Goal: Obtain resource: Obtain resource

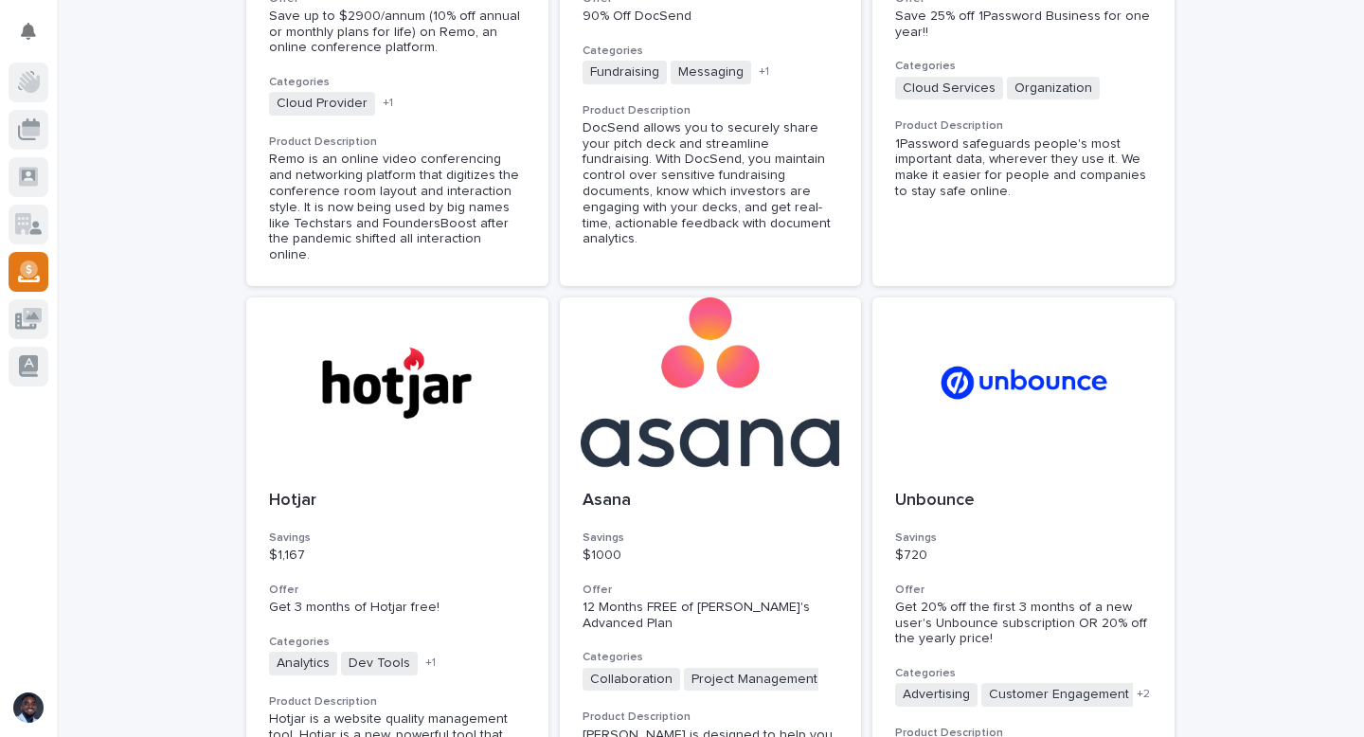
scroll to position [3390, 0]
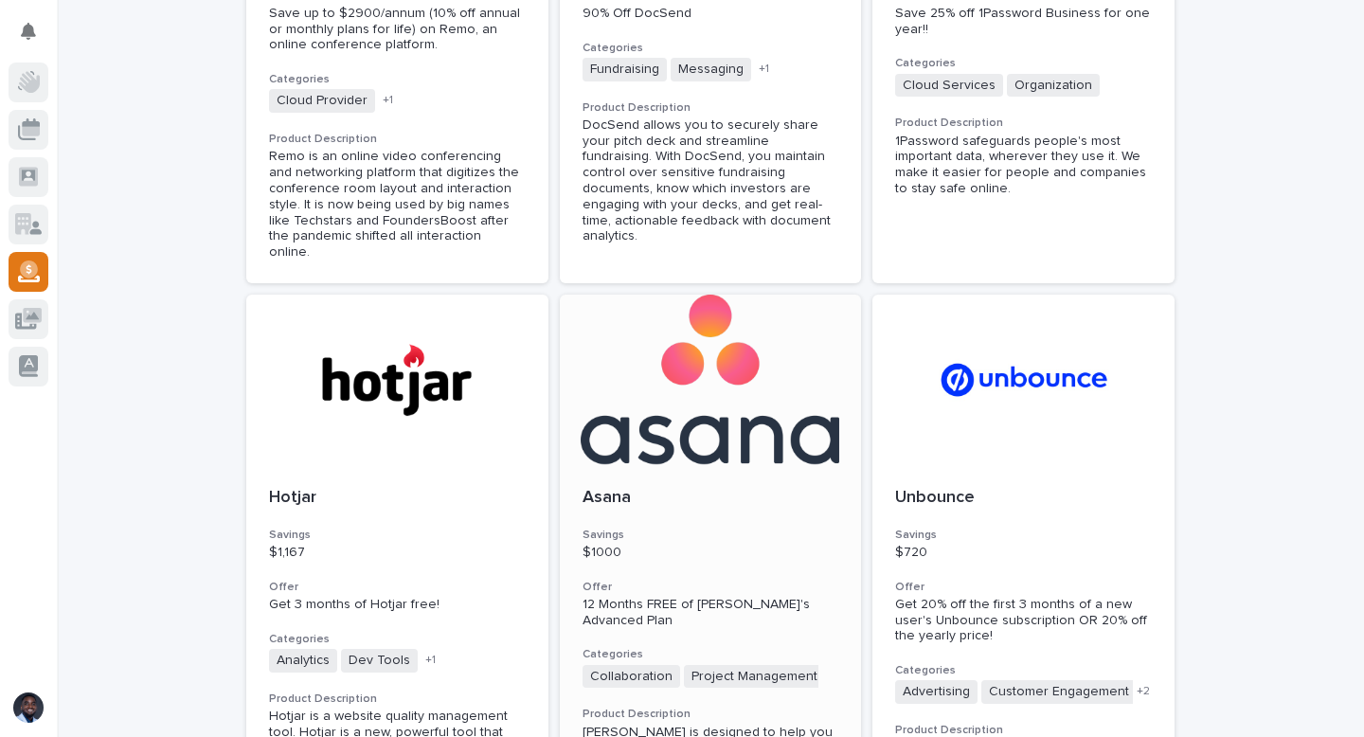
click at [742, 465] on div "[PERSON_NAME] $1000 Offer 12 Months FREE of [PERSON_NAME]'s Advanced Plan Categ…" at bounding box center [711, 638] width 302 height 346
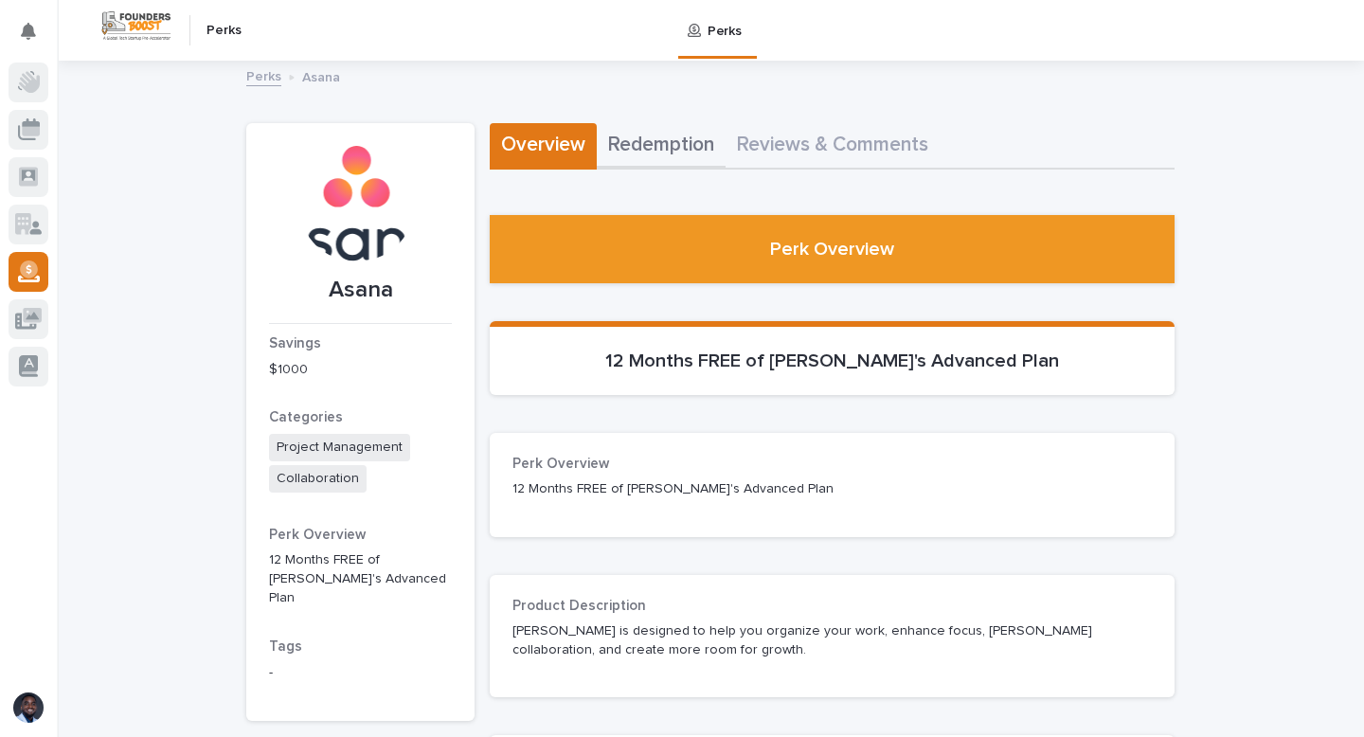
click at [641, 143] on button "Redemption" at bounding box center [661, 146] width 129 height 46
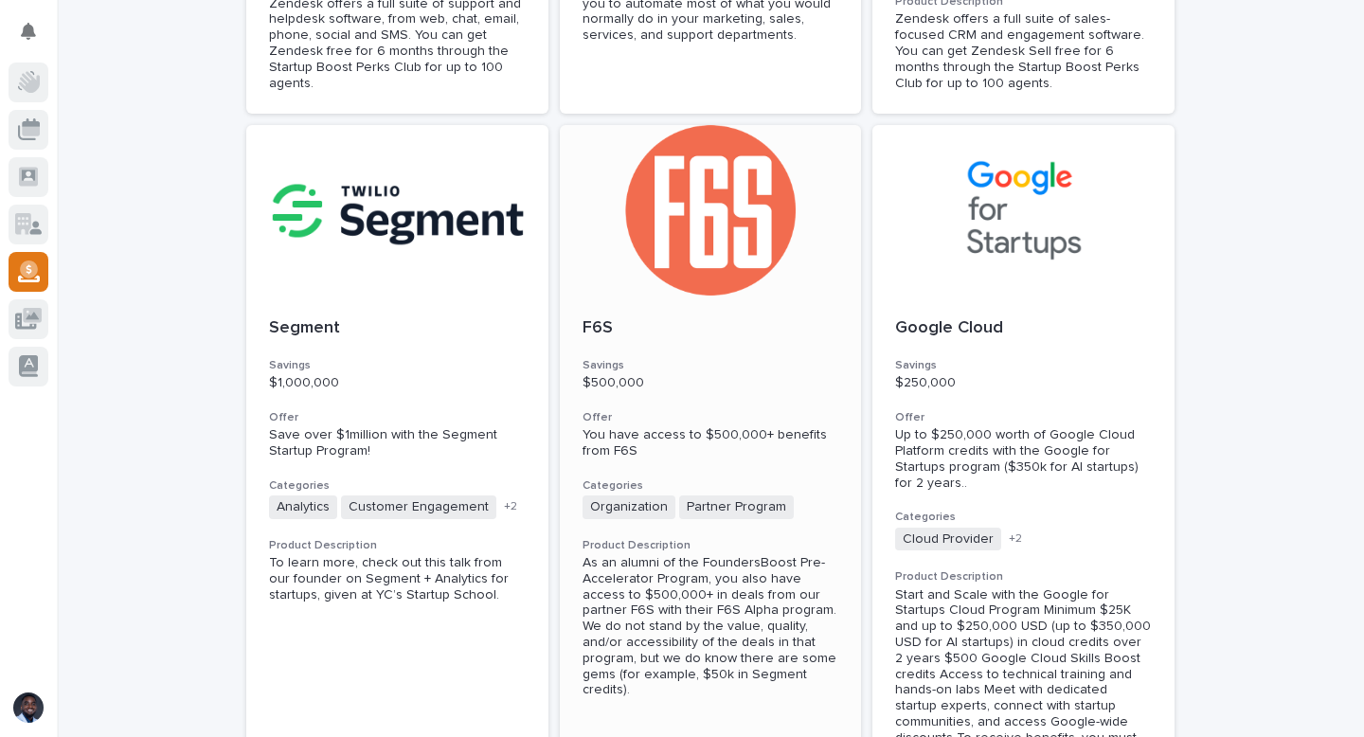
scroll to position [1042, 0]
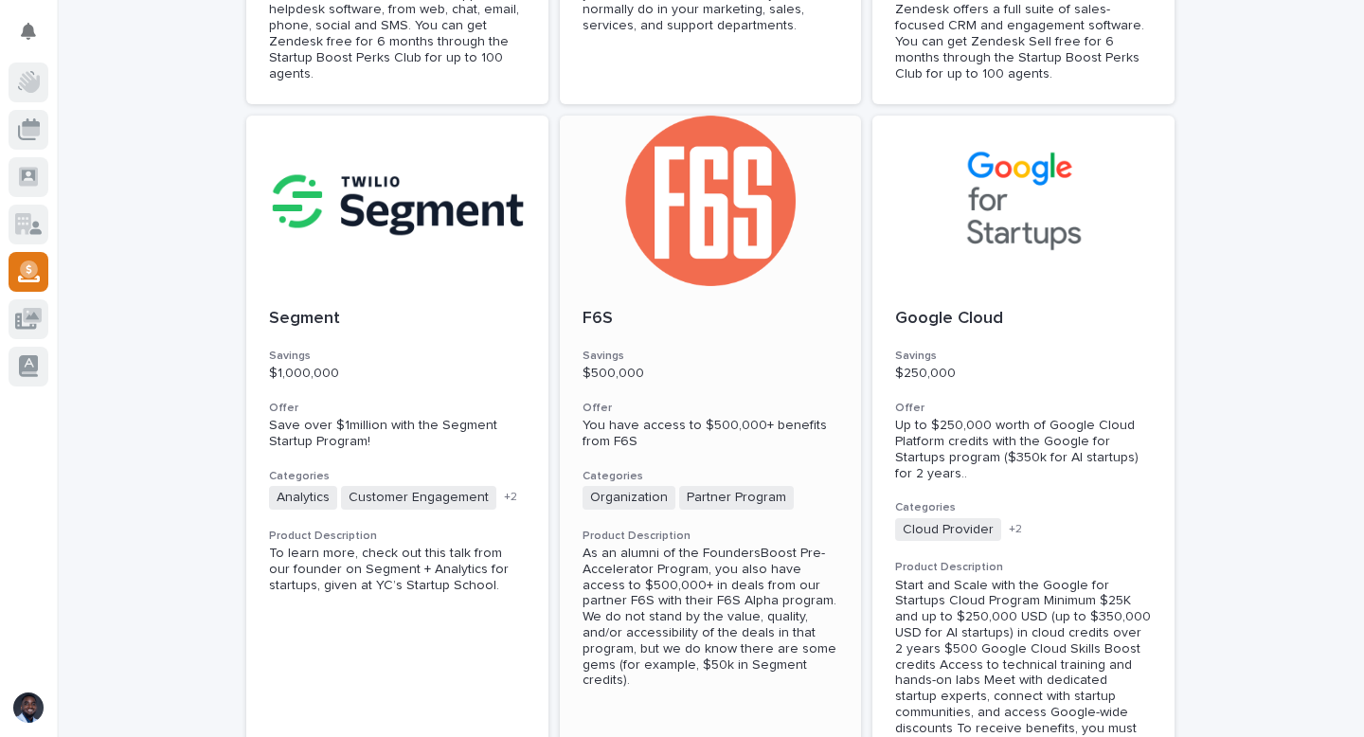
click at [678, 297] on div "F6S Savings $500,000 Offer You have access to $500,000+ benefits from F6S Categ…" at bounding box center [711, 498] width 302 height 425
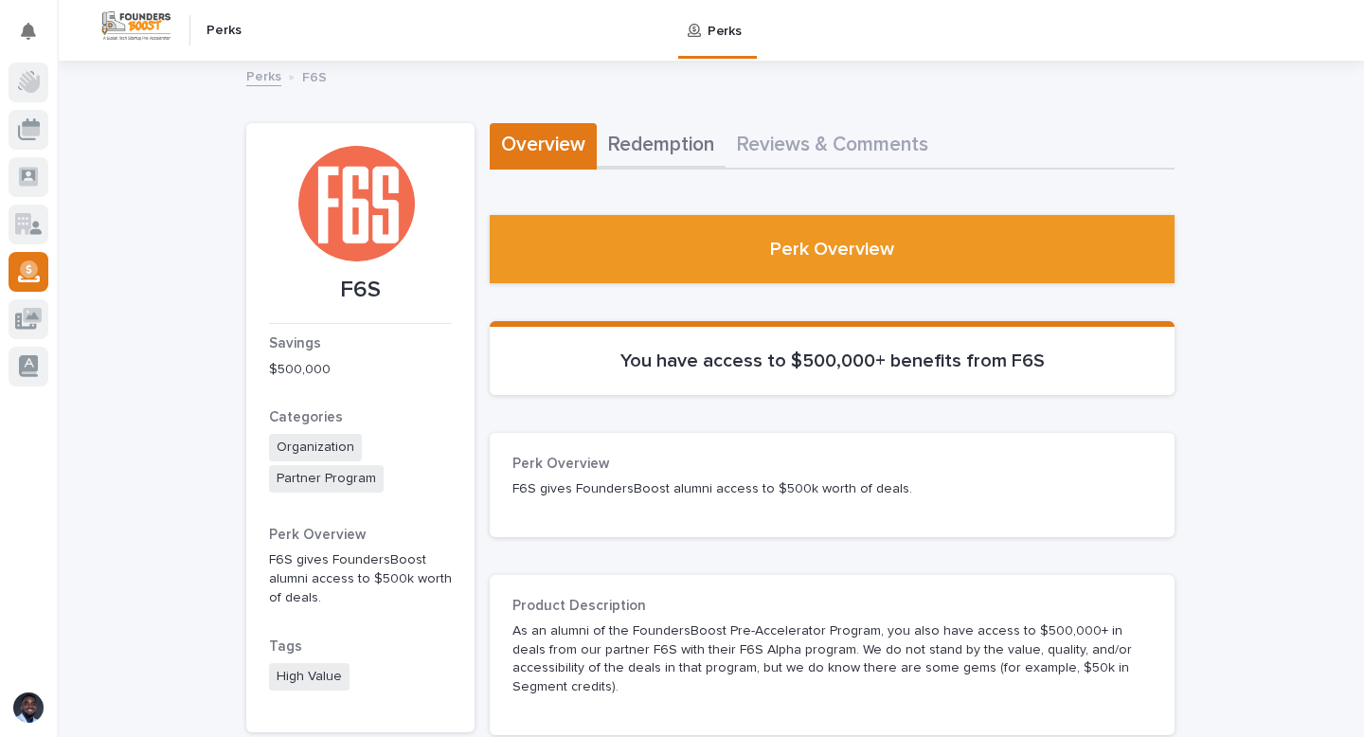
click at [666, 143] on button "Redemption" at bounding box center [661, 146] width 129 height 46
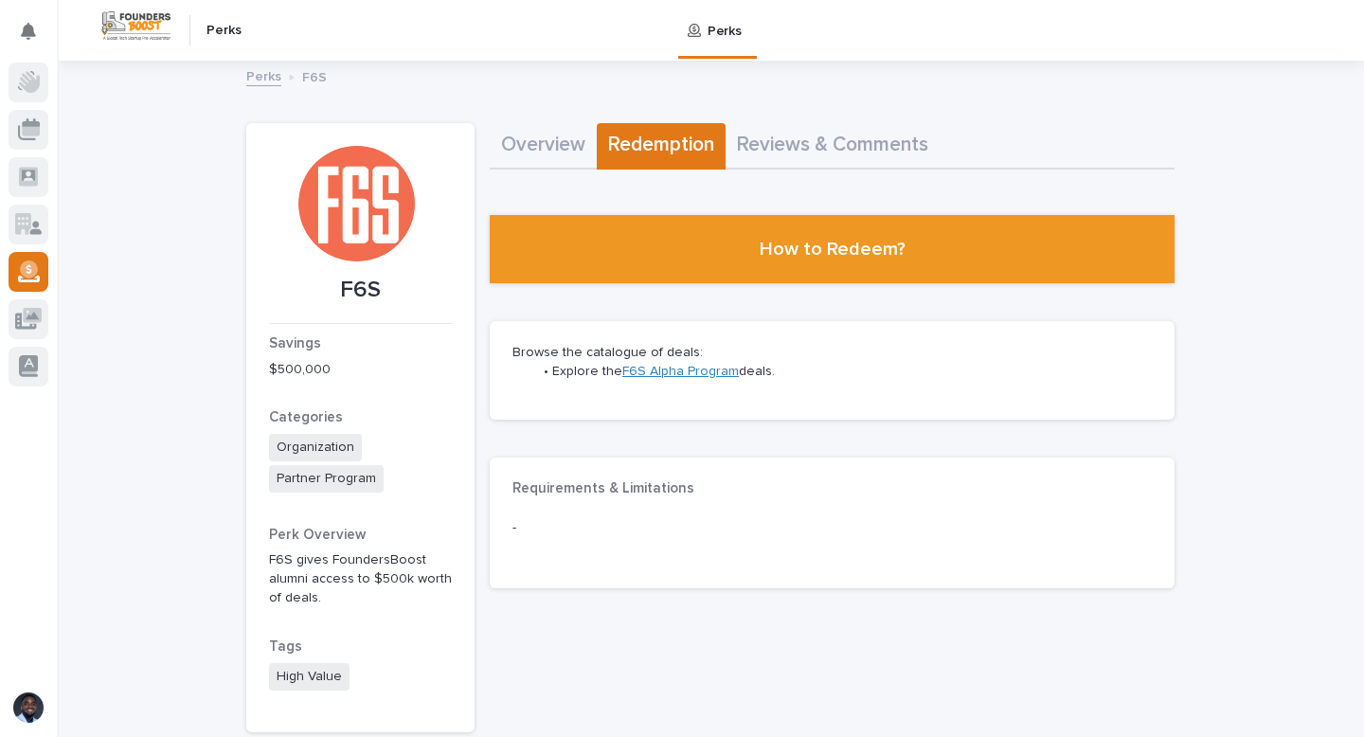
click at [660, 371] on link "F6S Alpha Program" at bounding box center [680, 371] width 116 height 13
